Goal: Check status

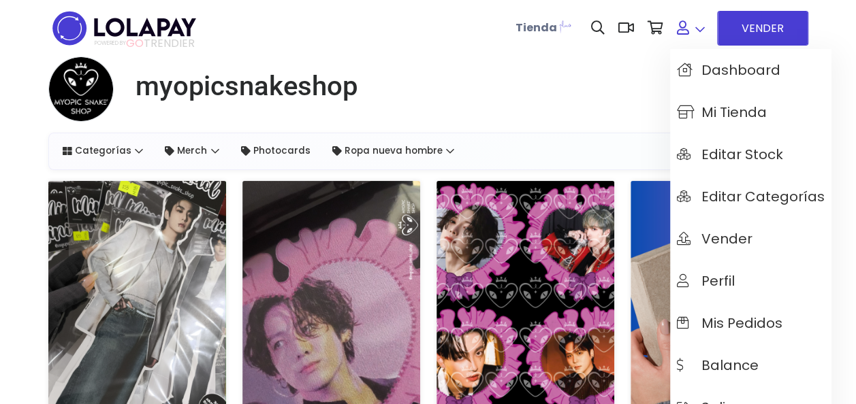
click at [696, 22] on link at bounding box center [691, 28] width 42 height 42
click at [755, 329] on span "Mis pedidos" at bounding box center [729, 323] width 105 height 15
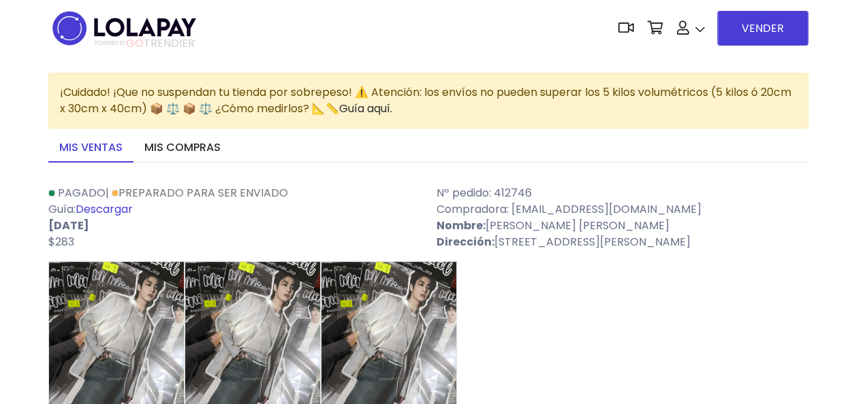
click at [119, 203] on link "Descargar" at bounding box center [104, 209] width 57 height 16
